Goal: Go to known website: Access a specific website the user already knows

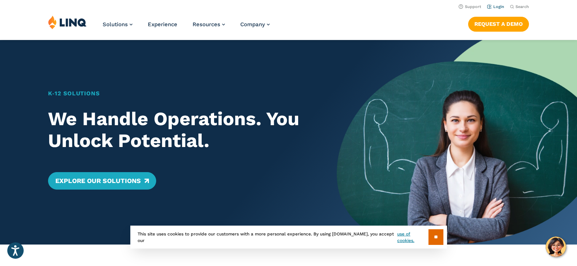
click at [498, 6] on link "Login" at bounding box center [495, 6] width 17 height 5
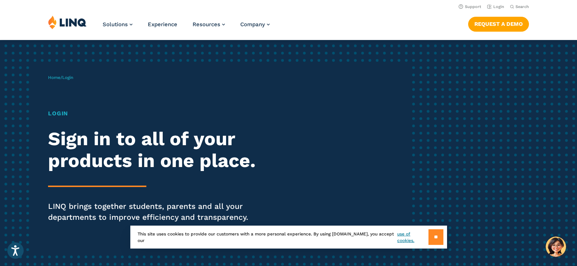
click at [428, 230] on input "**" at bounding box center [435, 237] width 15 height 16
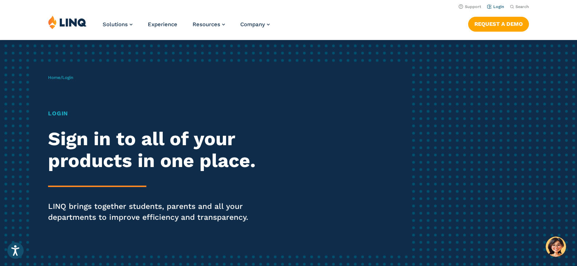
click at [496, 5] on link "Login" at bounding box center [495, 6] width 17 height 5
click at [57, 111] on h1 "Login" at bounding box center [159, 113] width 222 height 9
click at [65, 140] on h2 "Sign in to all of your products in one place." at bounding box center [159, 150] width 222 height 44
click at [73, 77] on span "Login" at bounding box center [67, 77] width 11 height 5
click at [503, 7] on link "Login" at bounding box center [495, 6] width 17 height 5
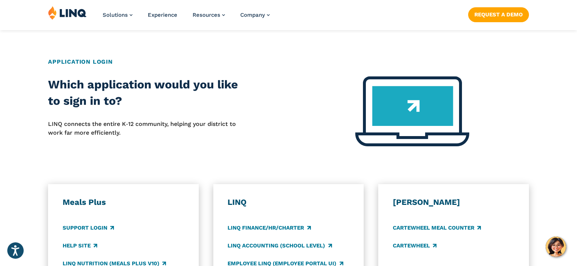
scroll to position [364, 0]
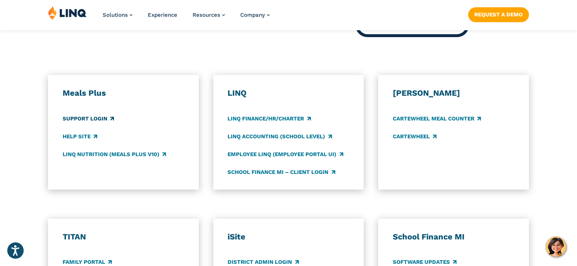
click at [88, 117] on link "Support Login" at bounding box center [88, 119] width 51 height 8
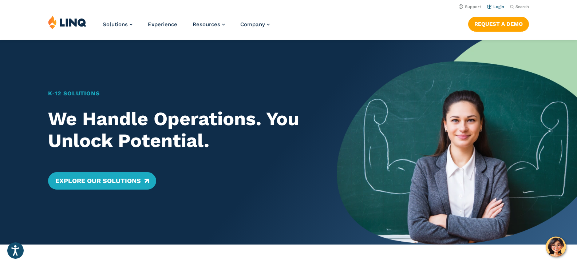
click at [495, 7] on link "Login" at bounding box center [495, 6] width 17 height 5
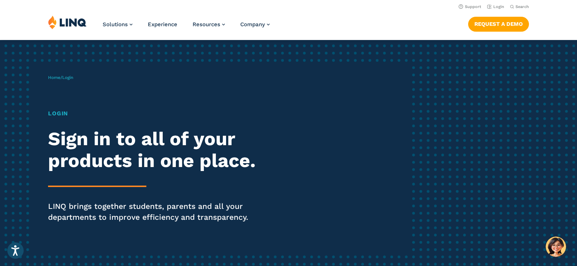
scroll to position [36, 0]
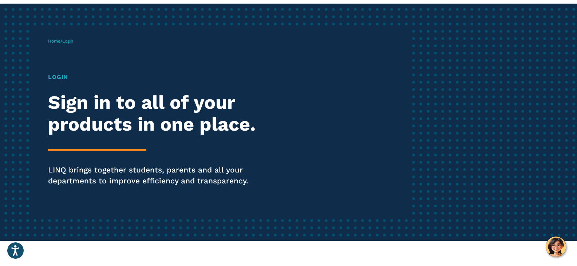
click at [60, 70] on div "Home / Login Login Sign in to all of your products in one place. LINQ brings to…" at bounding box center [228, 122] width 360 height 186
click at [62, 87] on div "Login Sign in to all of your products in one place. LINQ brings together studen…" at bounding box center [159, 140] width 222 height 134
click at [83, 119] on h2 "Sign in to all of your products in one place." at bounding box center [159, 114] width 222 height 44
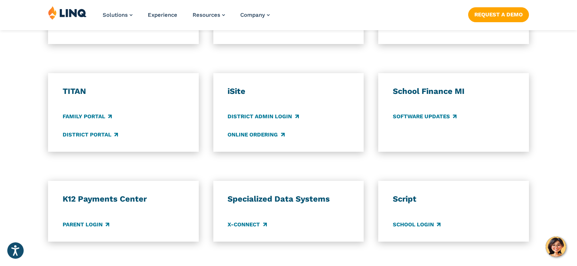
scroll to position [473, 0]
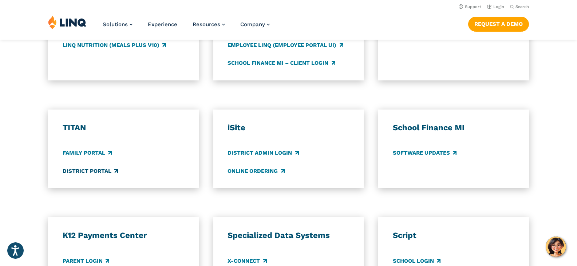
click at [81, 172] on link "District Portal" at bounding box center [90, 171] width 55 height 8
